Goal: Information Seeking & Learning: Learn about a topic

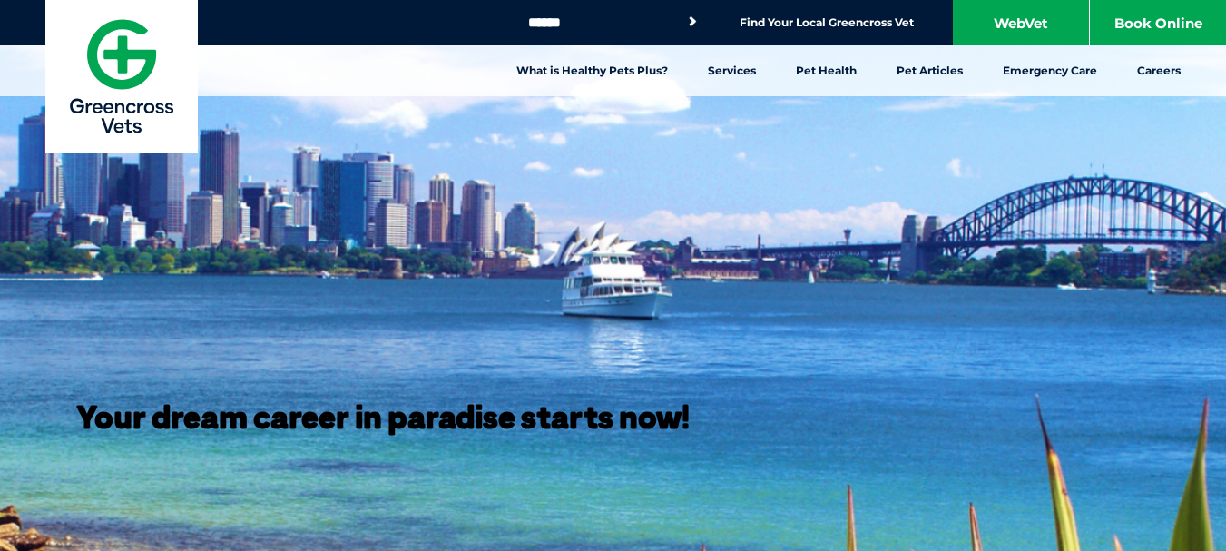
click at [558, 24] on input "Search for:" at bounding box center [601, 22] width 154 height 15
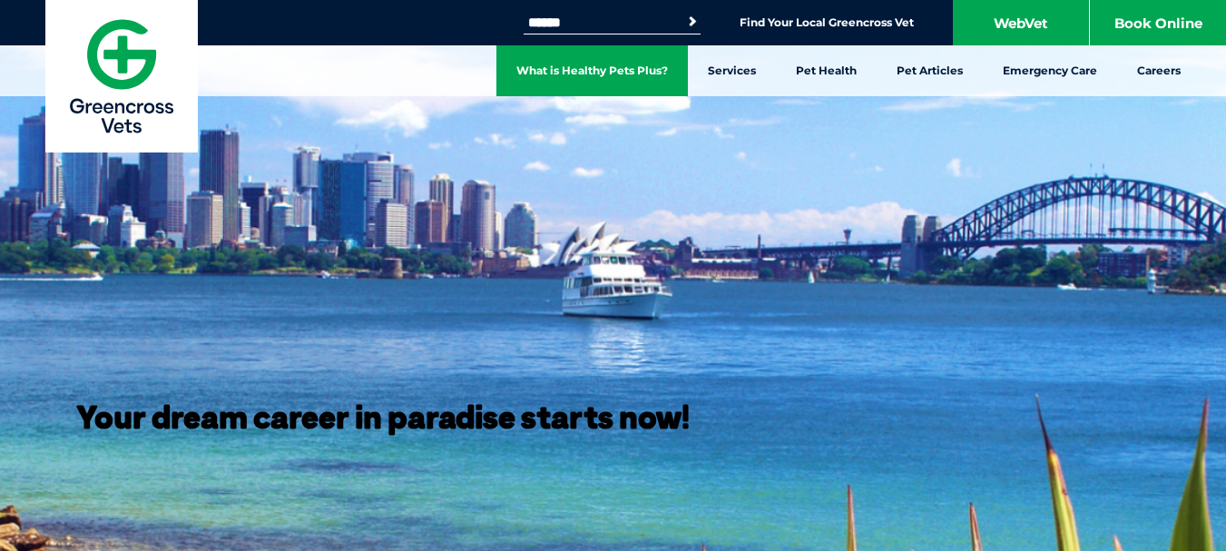
type input "******"
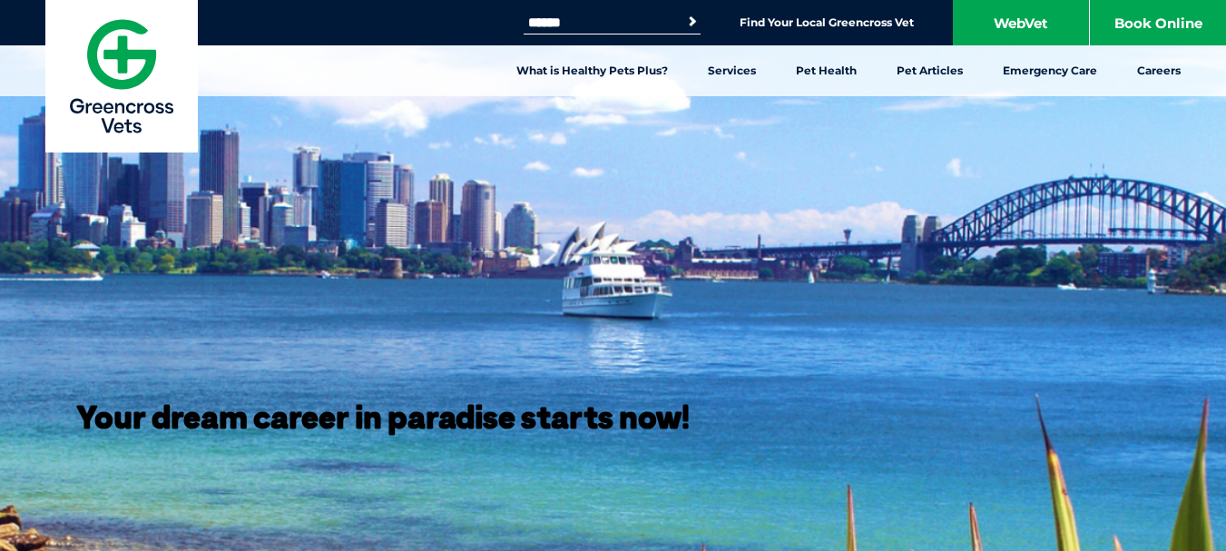
drag, startPoint x: 584, startPoint y: 11, endPoint x: 469, endPoint y: 28, distance: 116.5
click at [469, 28] on div "Search for: ****** Search Find Your Local Greencross Vet WebVet Book Online" at bounding box center [613, 22] width 1226 height 45
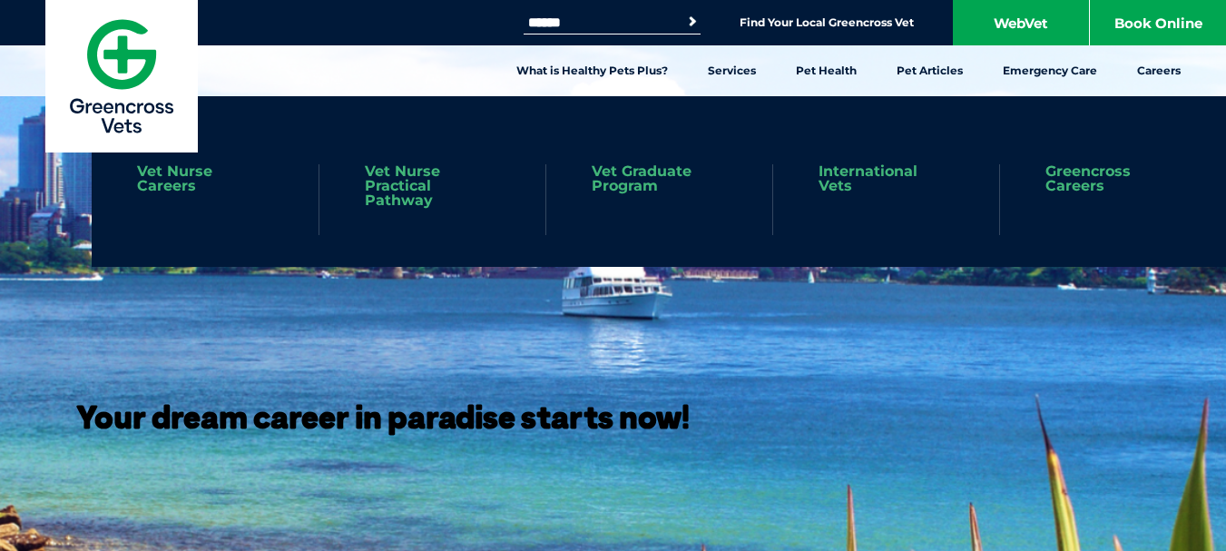
click at [860, 172] on link "International Vets" at bounding box center [885, 178] width 135 height 29
click at [378, 189] on link "Vet Nurse Practical Pathway" at bounding box center [432, 186] width 135 height 44
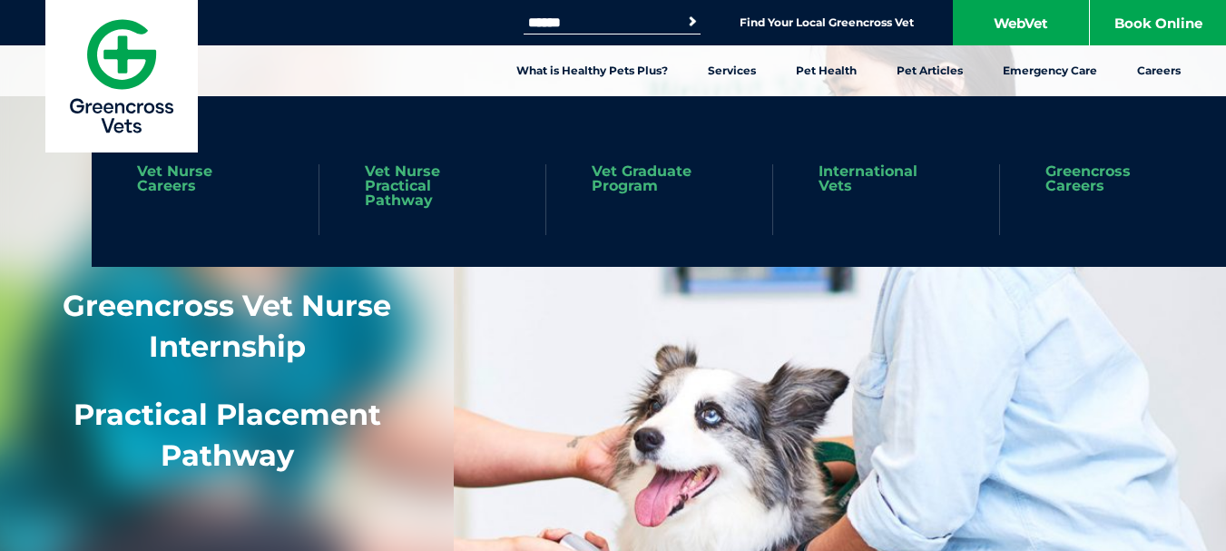
click at [154, 189] on link "Vet Nurse Careers" at bounding box center [205, 178] width 136 height 29
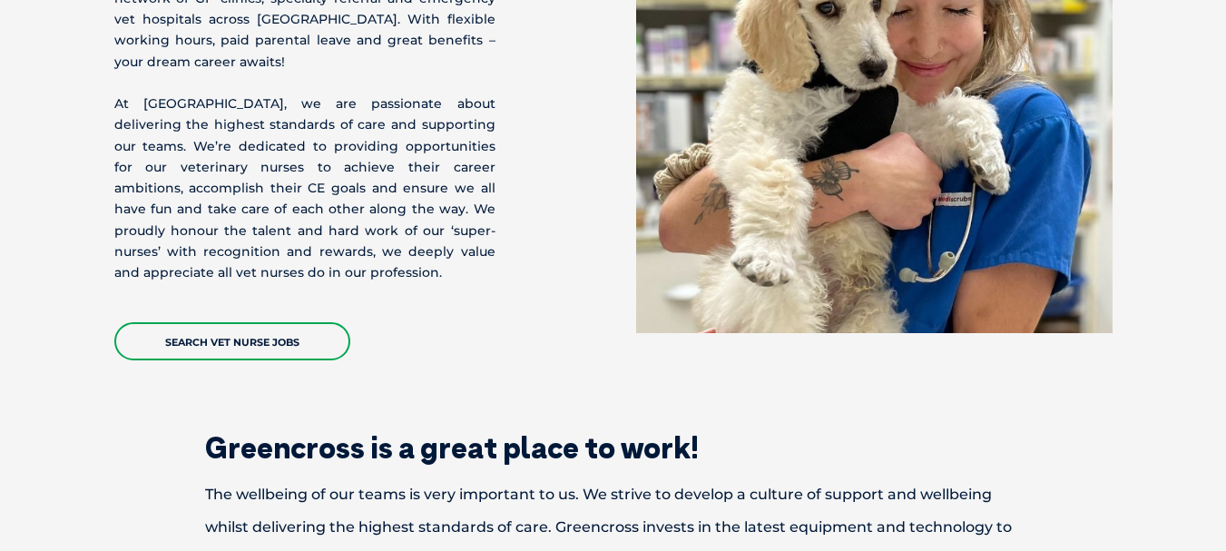
scroll to position [454, 0]
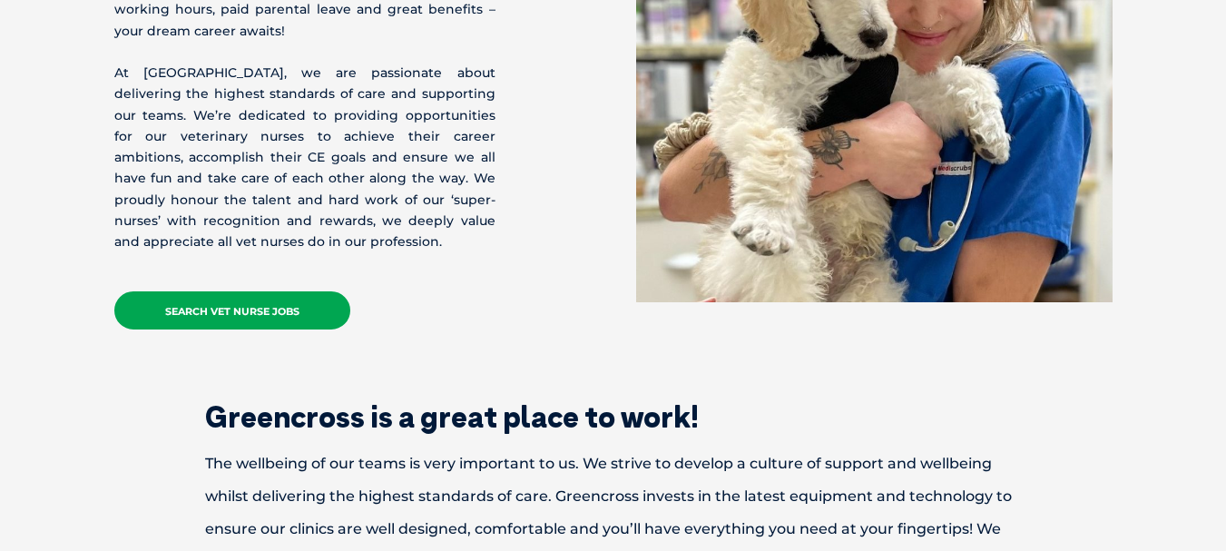
click at [217, 295] on link "Search Vet Nurse Jobs" at bounding box center [232, 310] width 236 height 38
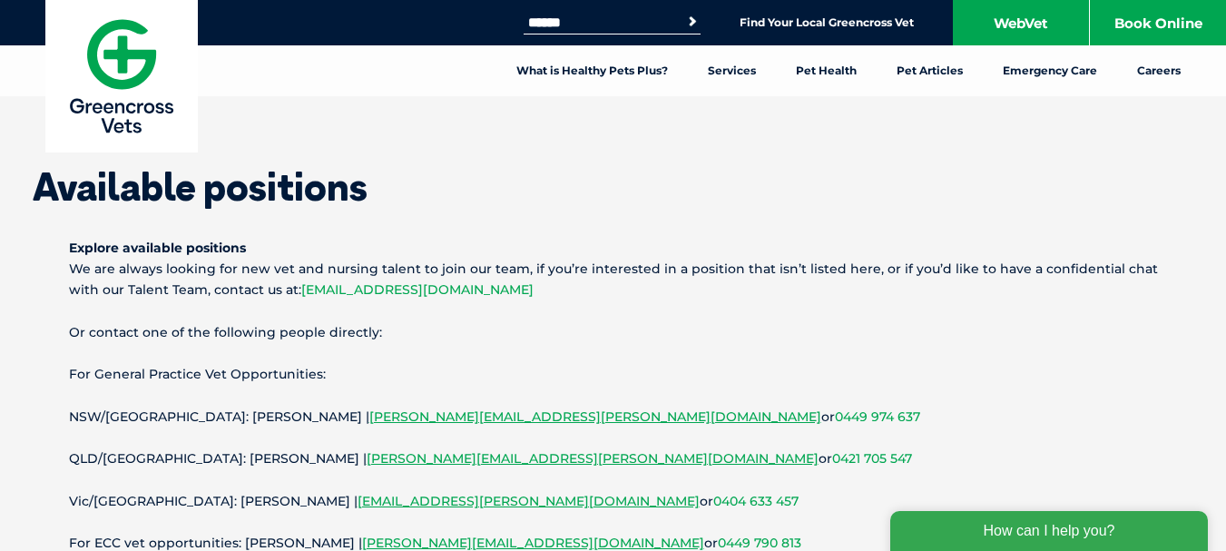
click at [380, 292] on link "[EMAIL_ADDRESS][DOMAIN_NAME]" at bounding box center [417, 289] width 232 height 16
click at [438, 290] on link "[EMAIL_ADDRESS][DOMAIN_NAME]" at bounding box center [417, 289] width 232 height 16
drag, startPoint x: 438, startPoint y: 290, endPoint x: 425, endPoint y: 302, distance: 18.0
drag, startPoint x: 425, startPoint y: 302, endPoint x: 361, endPoint y: 289, distance: 65.0
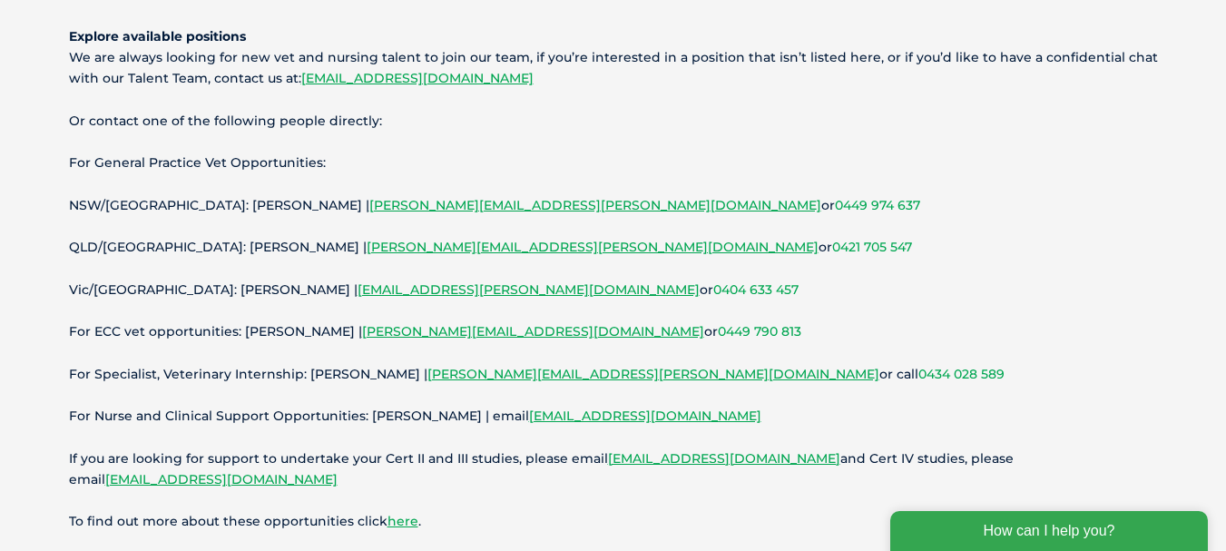
scroll to position [181, 0]
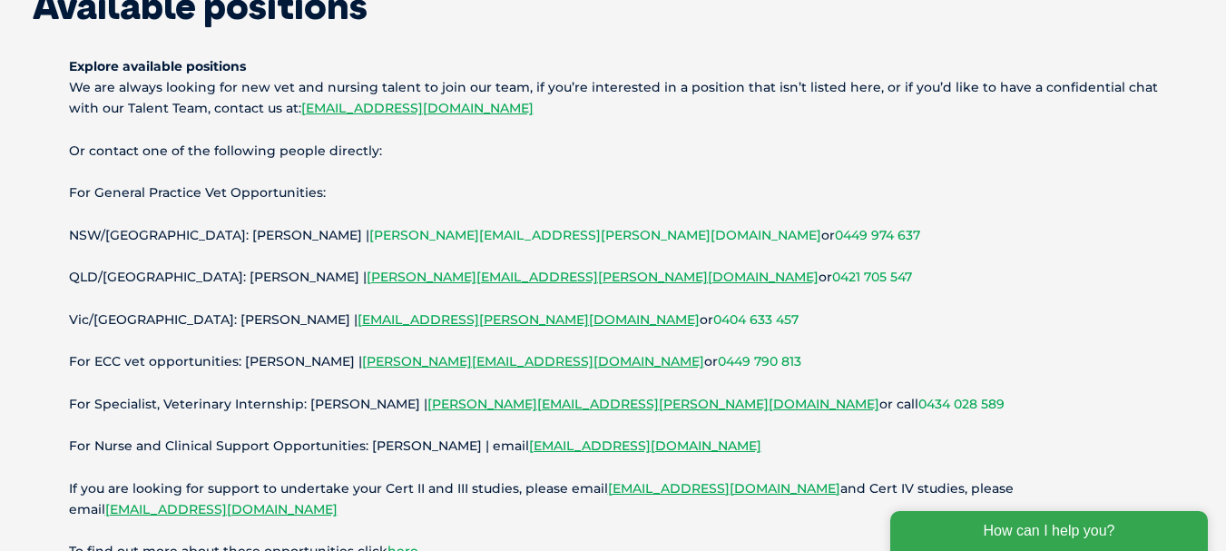
click at [369, 236] on link "Roslyn.Davies@gxltd.com.au" at bounding box center [595, 235] width 452 height 16
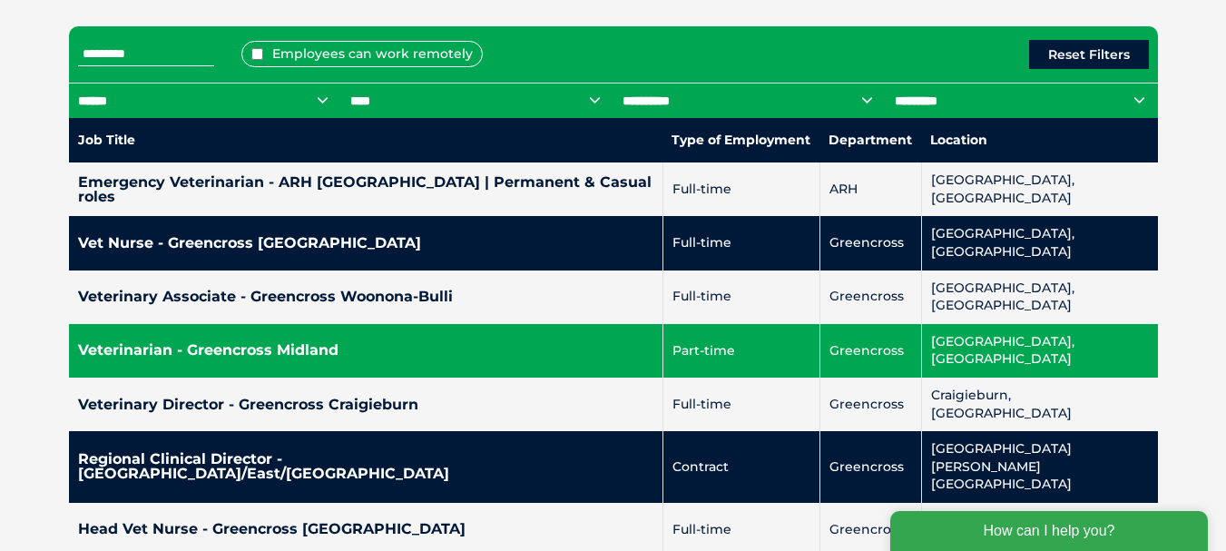
scroll to position [817, 0]
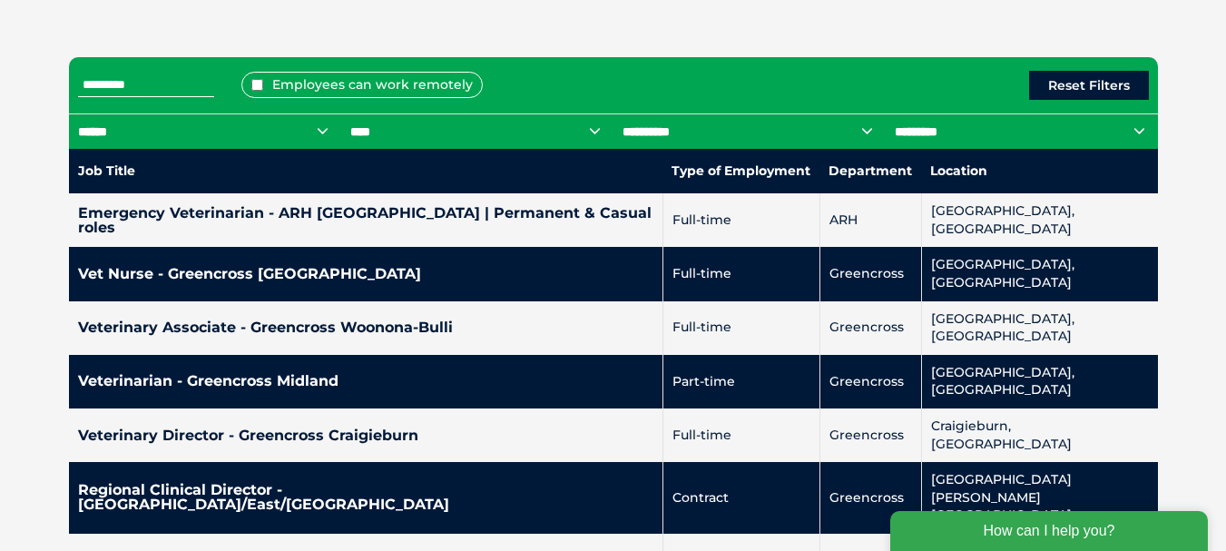
click at [158, 89] on input "text" at bounding box center [146, 85] width 136 height 24
click at [318, 131] on select "****** *** *** ** *** *** ******** **" at bounding box center [205, 130] width 272 height 35
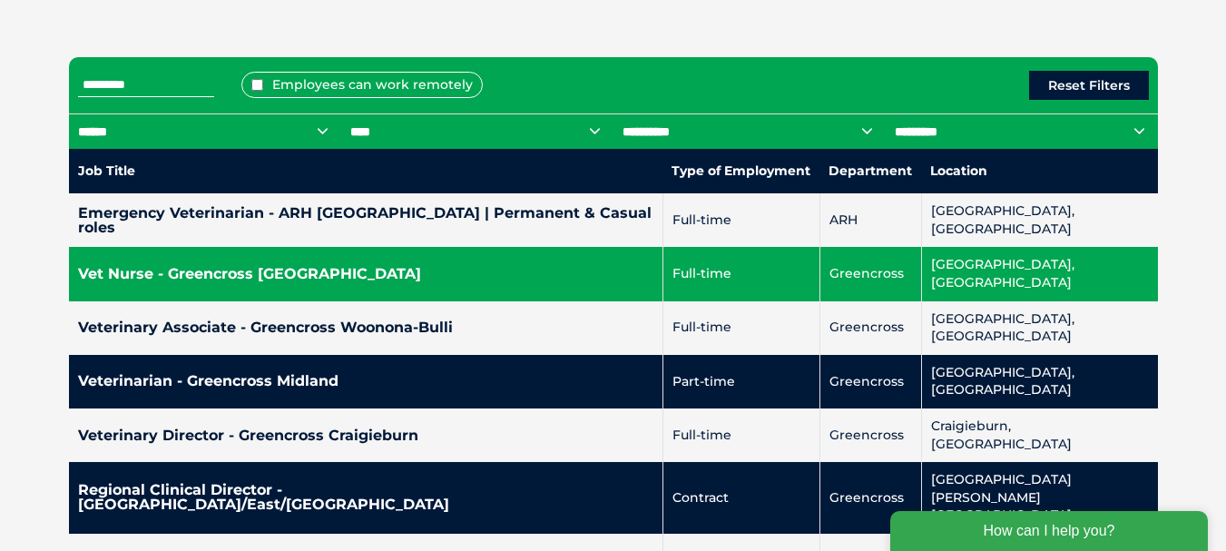
click at [291, 267] on h4 "Vet Nurse - Greencross Jindalee" at bounding box center [365, 274] width 575 height 15
